Goal: Check status: Check status

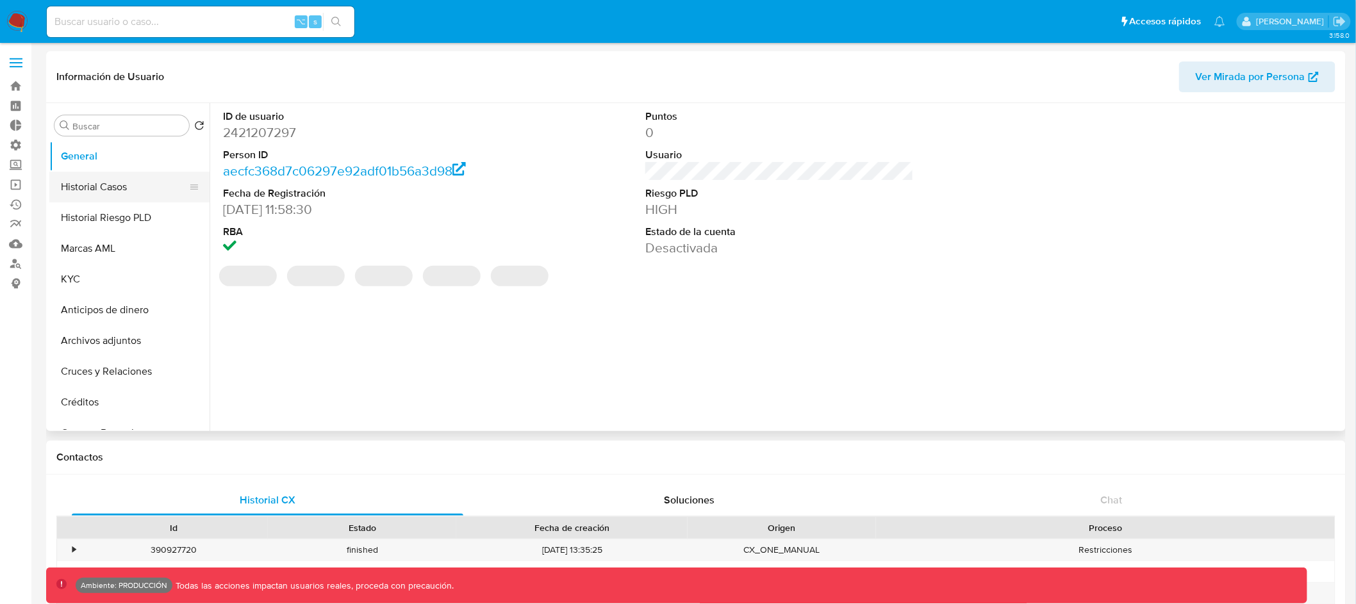
click at [122, 191] on button "Historial Casos" at bounding box center [124, 187] width 150 height 31
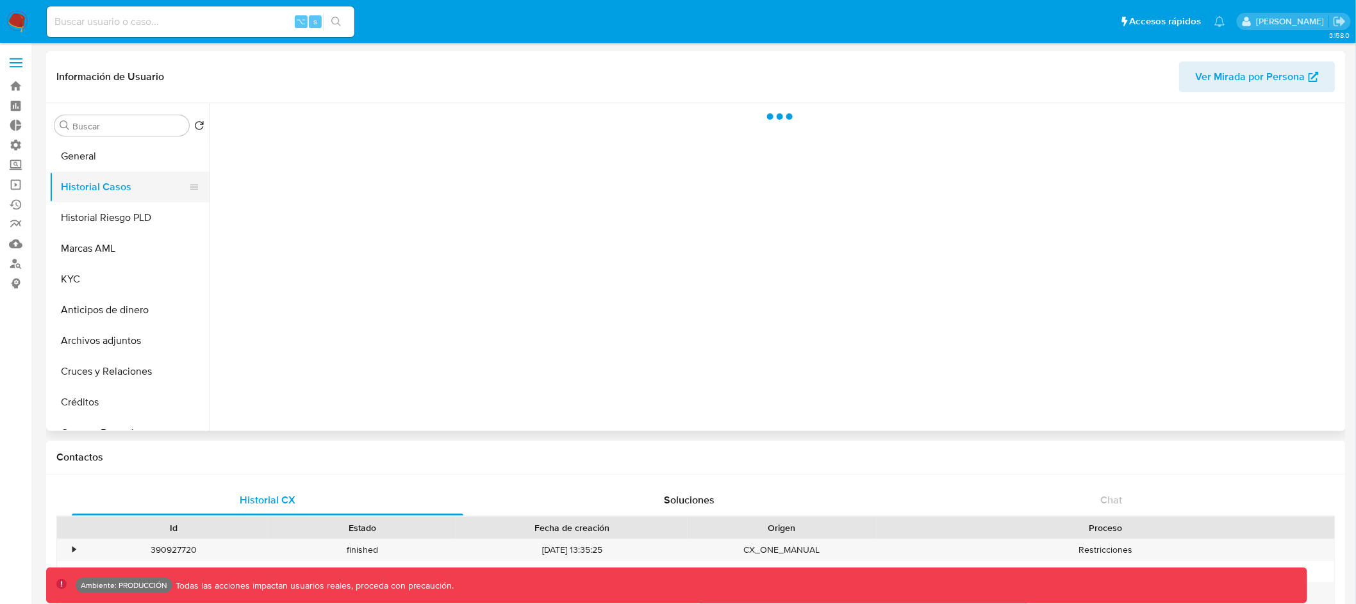
select select "10"
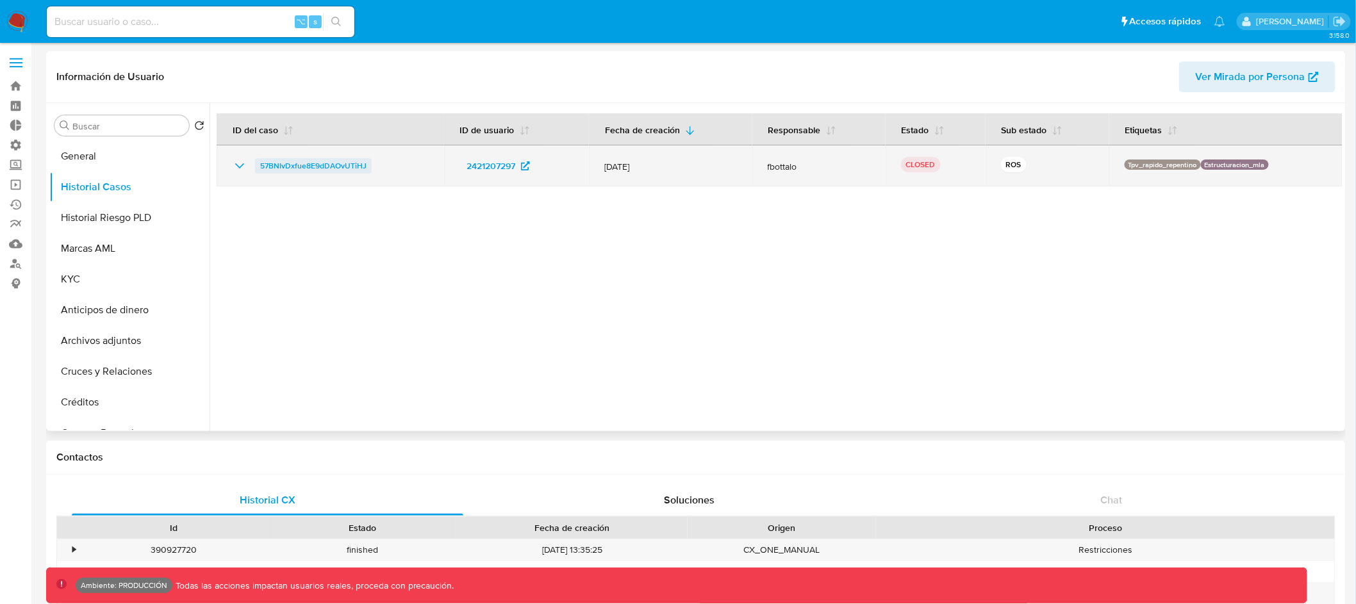
click at [347, 166] on span "57BNIvDxfue8E9dDAOvUTiHJ" at bounding box center [313, 165] width 106 height 15
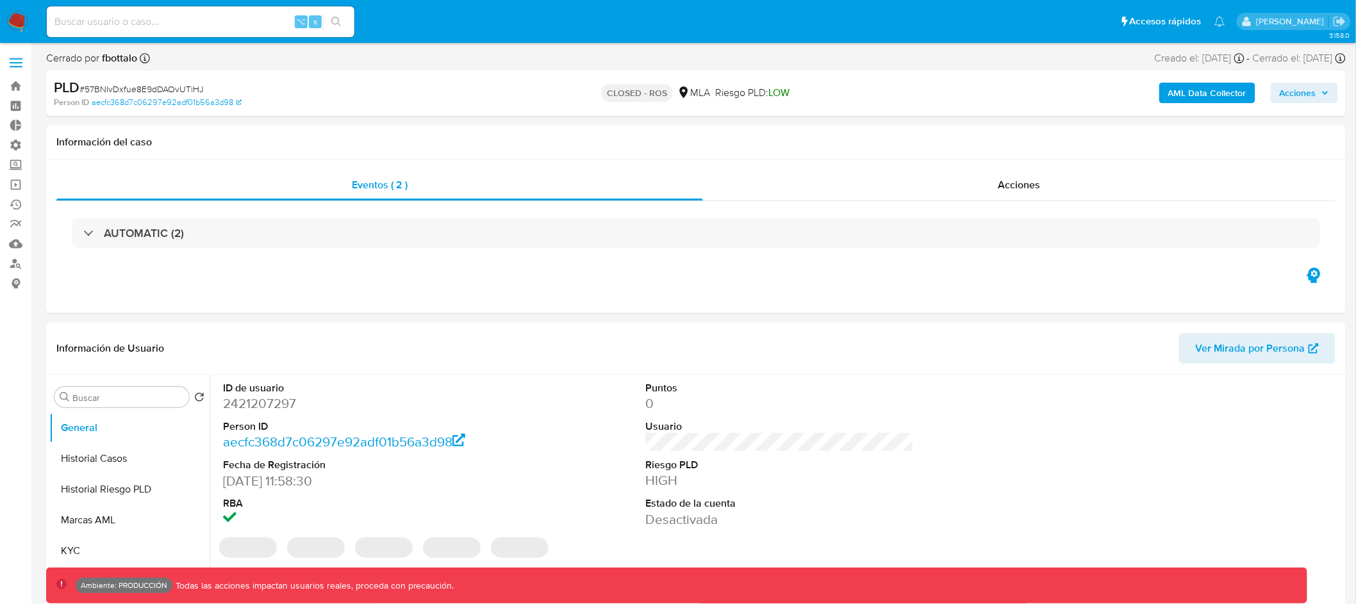
select select "10"
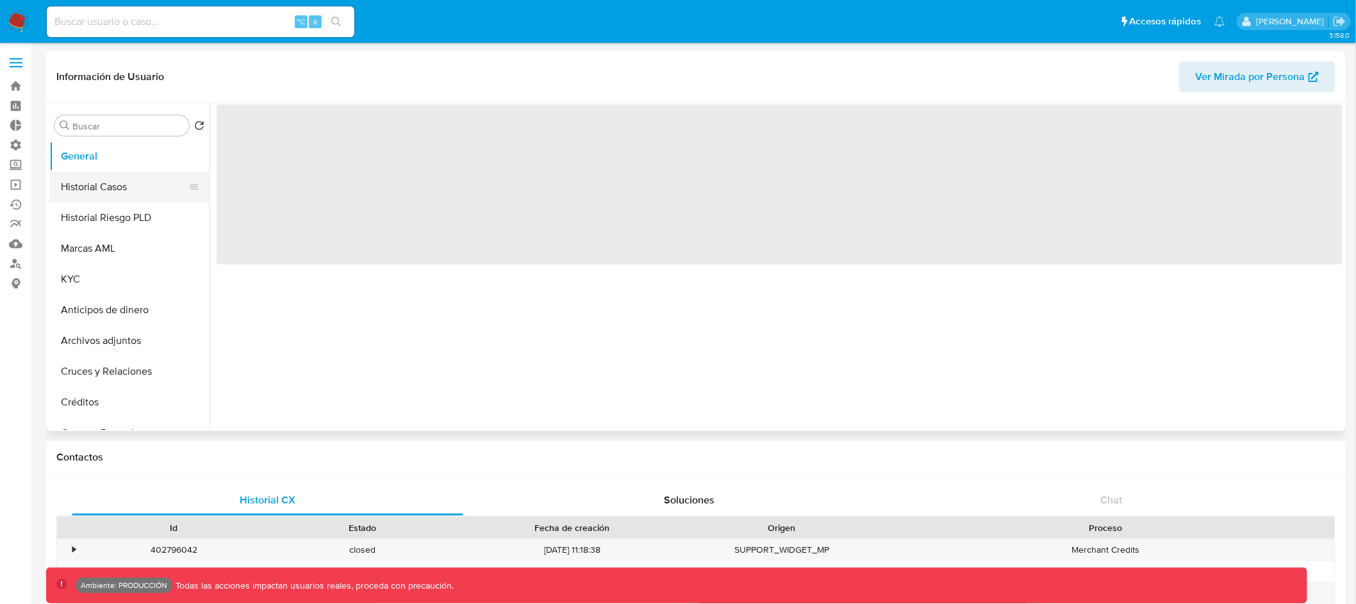
click at [129, 181] on button "Historial Casos" at bounding box center [124, 187] width 150 height 31
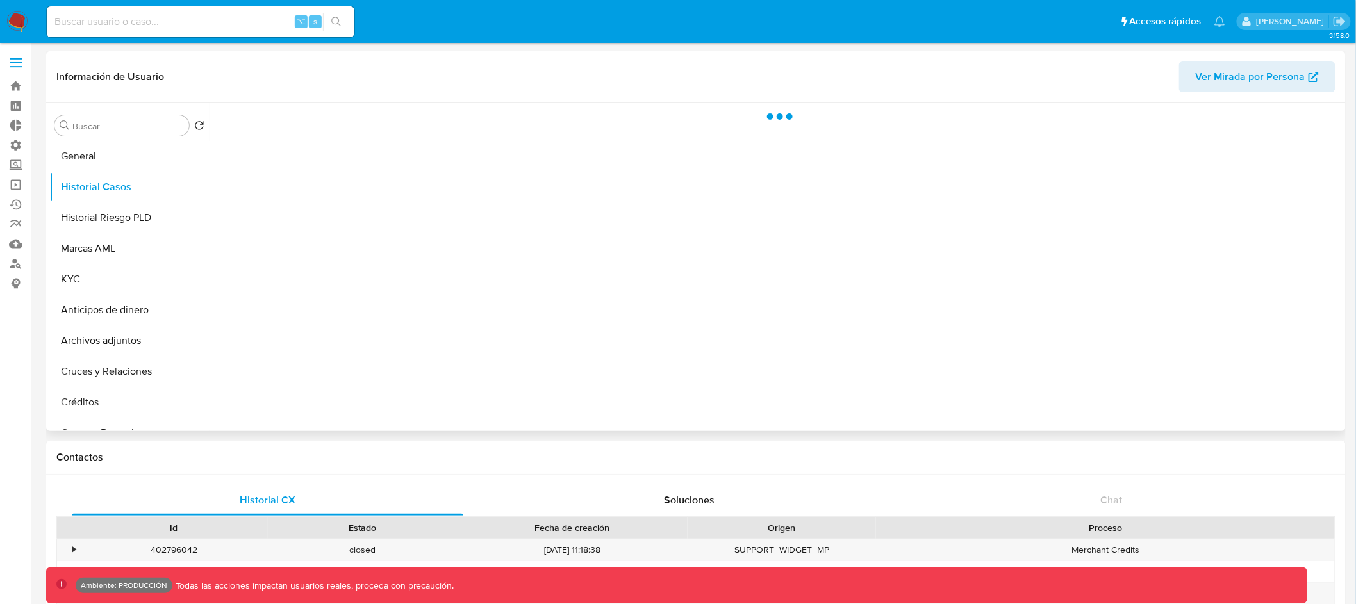
select select "10"
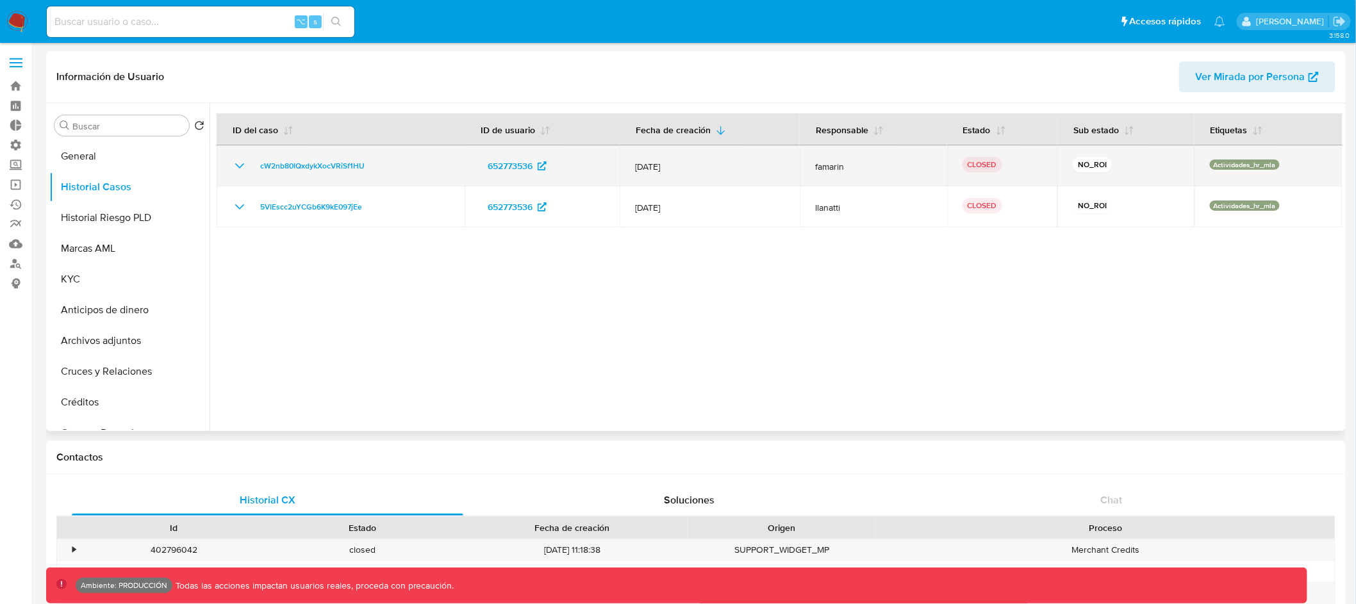
click at [241, 164] on icon "Mostrar/Ocultar" at bounding box center [239, 165] width 15 height 15
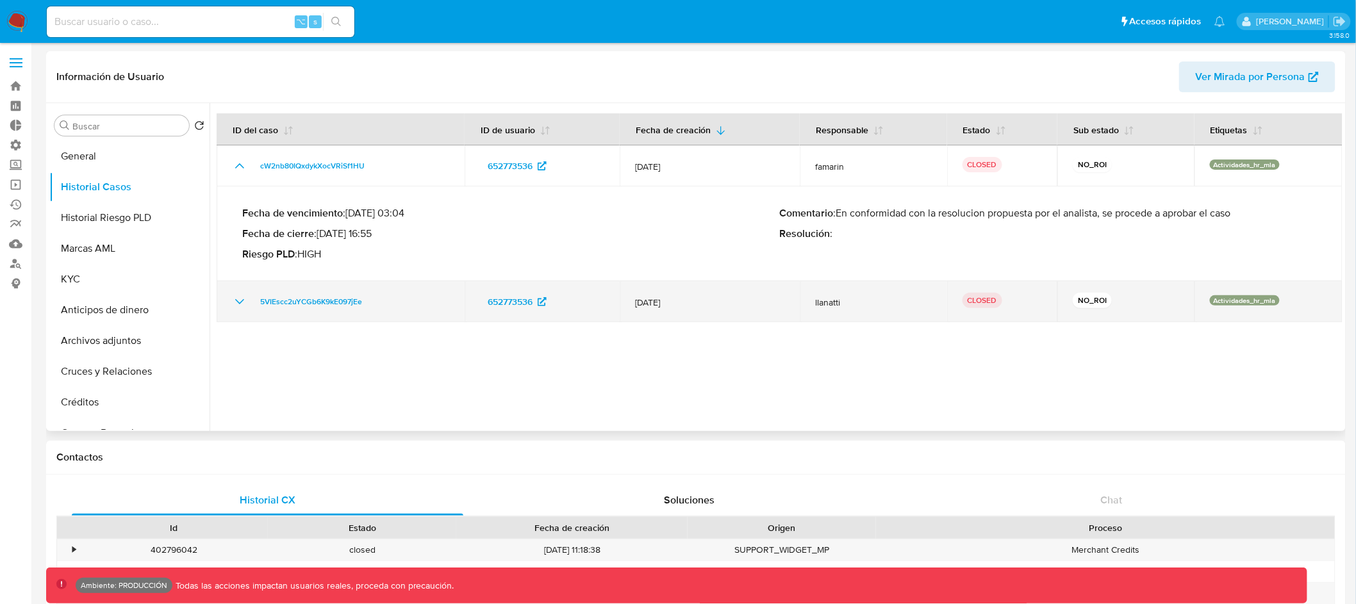
click at [238, 301] on icon "Mostrar/Ocultar" at bounding box center [239, 301] width 9 height 5
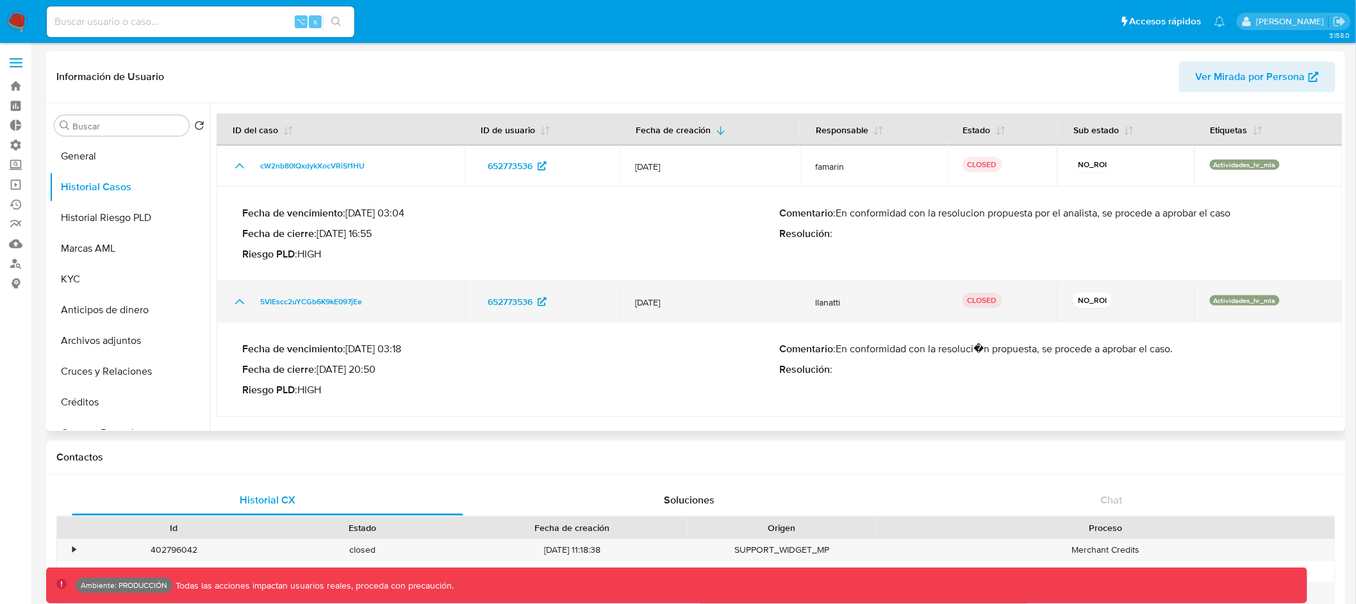
click at [240, 298] on icon "Mostrar/Ocultar" at bounding box center [239, 301] width 15 height 15
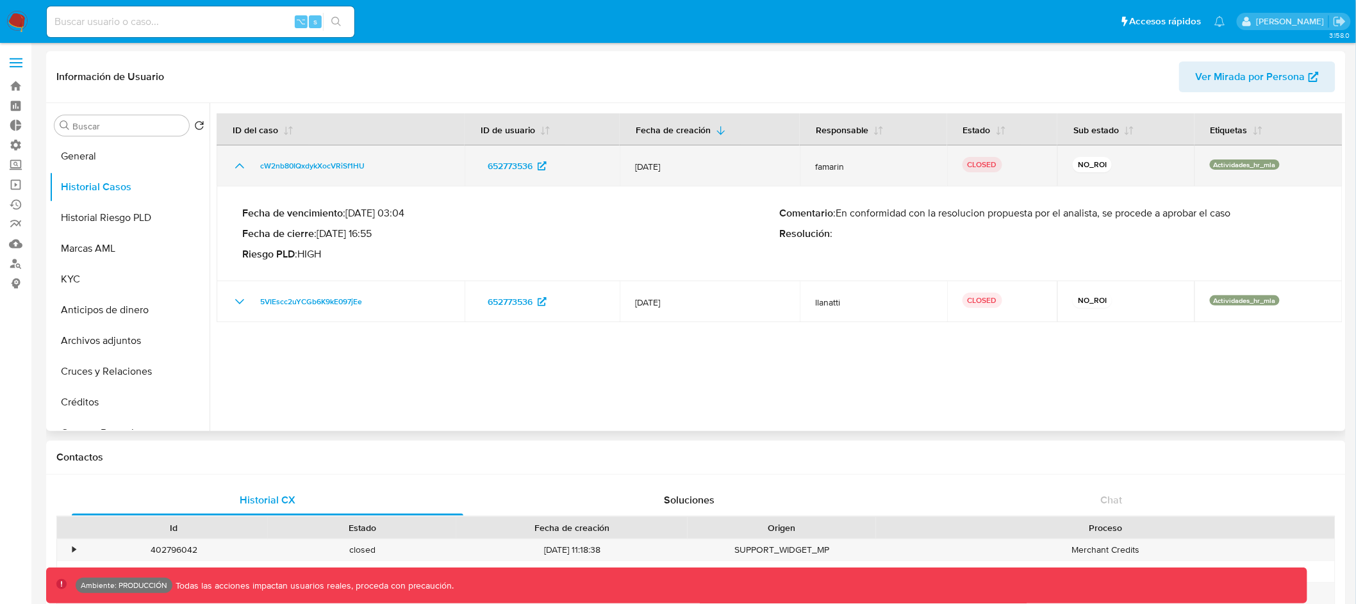
click at [239, 164] on icon "Mostrar/Ocultar" at bounding box center [239, 165] width 9 height 5
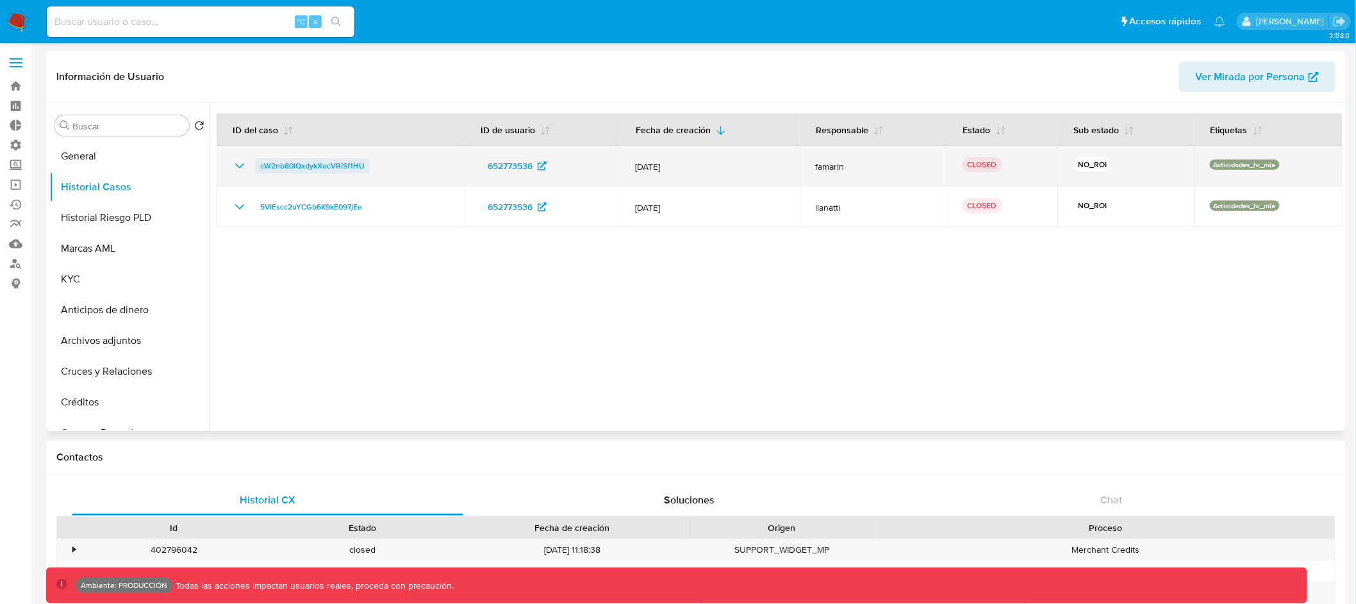
click at [326, 167] on span "cW2nb80IQxdykXocVRiSf1HU" at bounding box center [312, 165] width 104 height 15
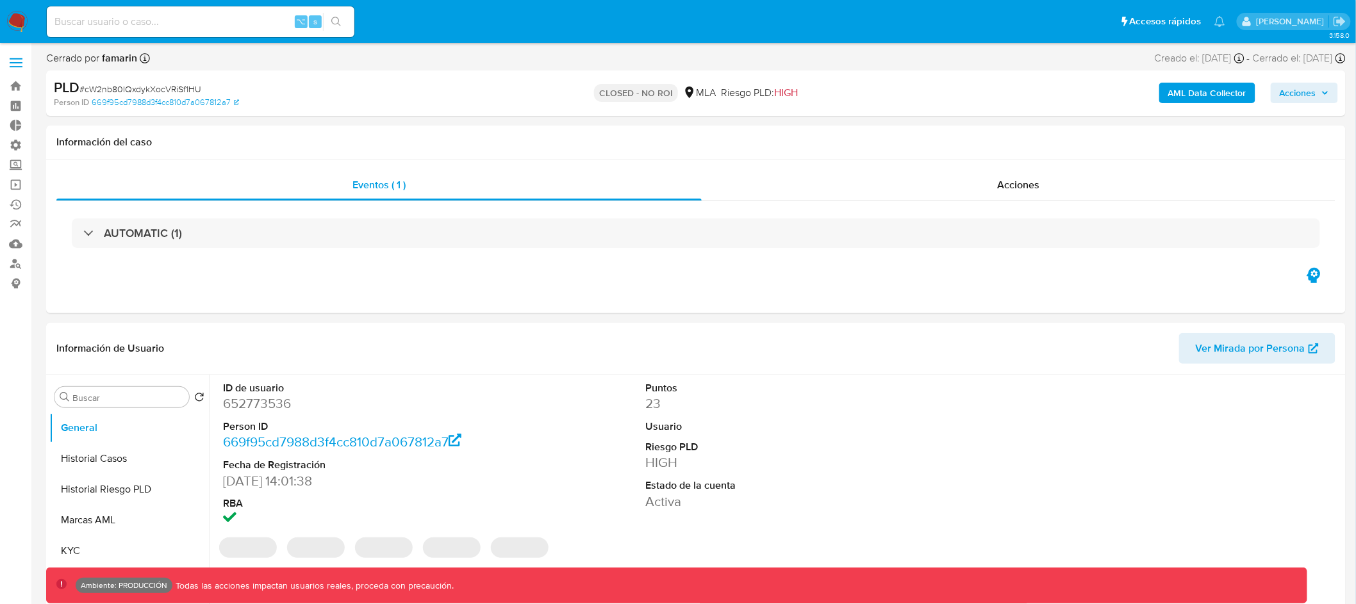
select select "10"
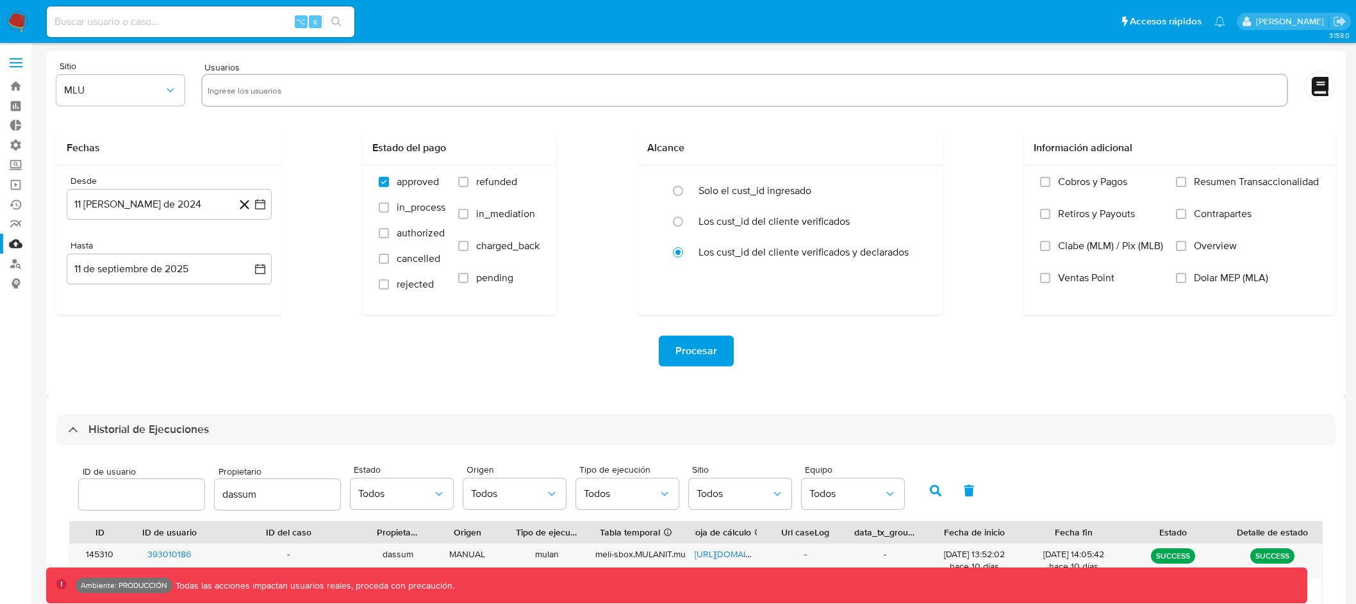
select select "10"
